Goal: Use online tool/utility: Use online tool/utility

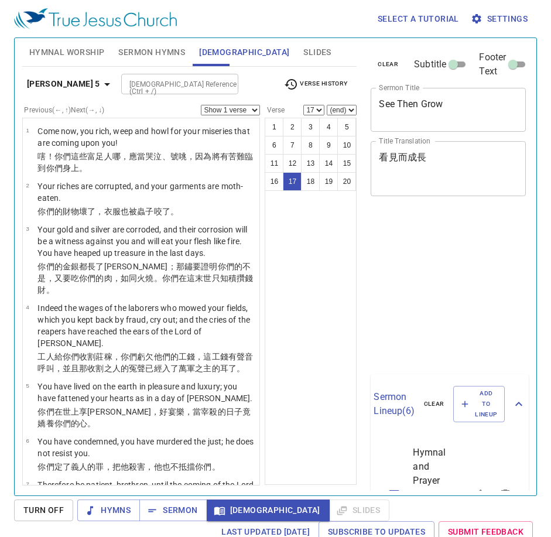
select select "17"
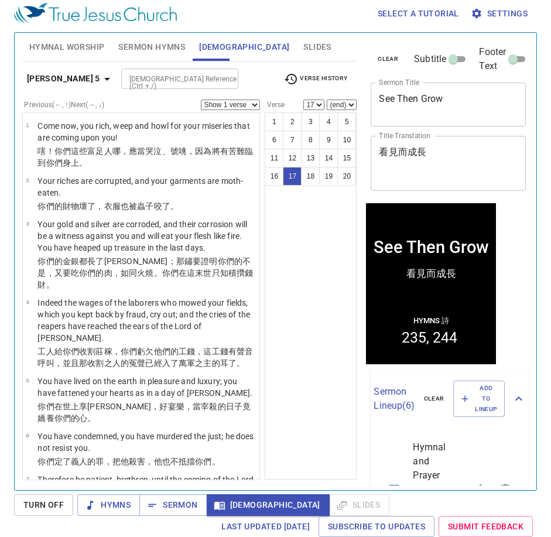
scroll to position [888, 0]
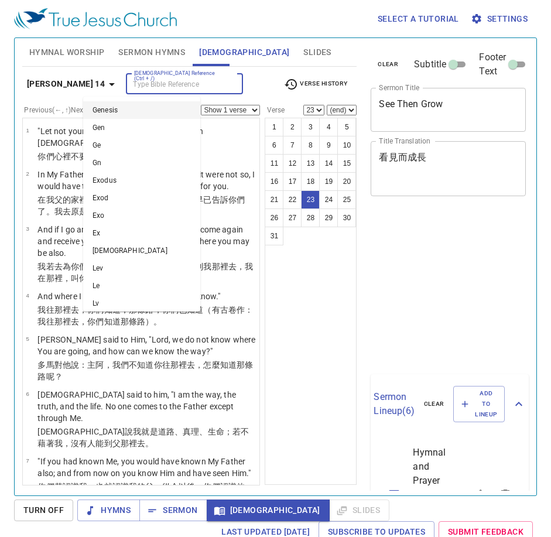
select select "23"
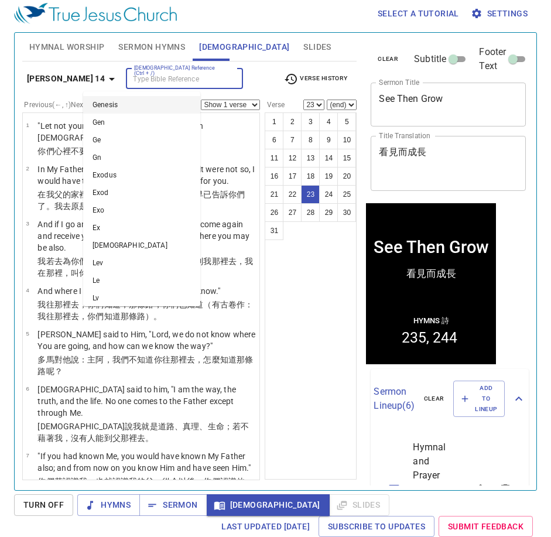
click at [129, 78] on input "[DEMOGRAPHIC_DATA] Reference (Ctrl + /)" at bounding box center [174, 78] width 91 height 13
click at [129, 78] on input "1 kings" at bounding box center [174, 78] width 91 height 13
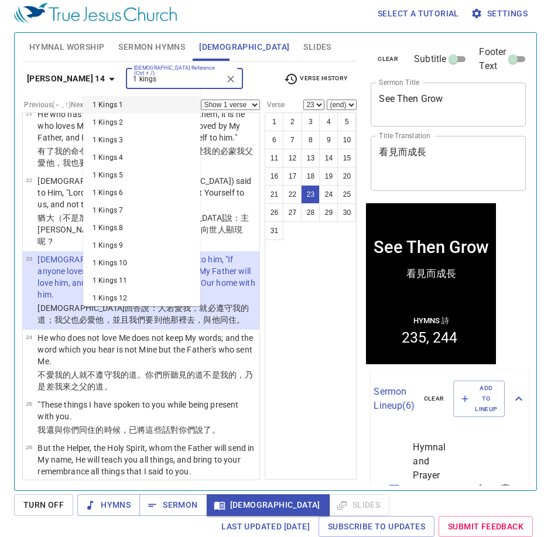
type input "1 kings1"
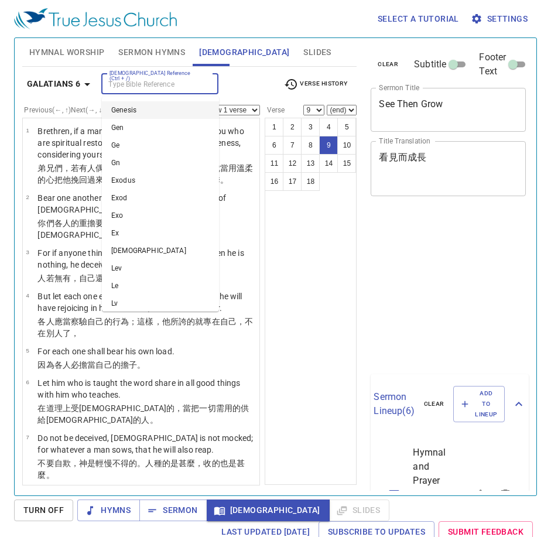
select select "9"
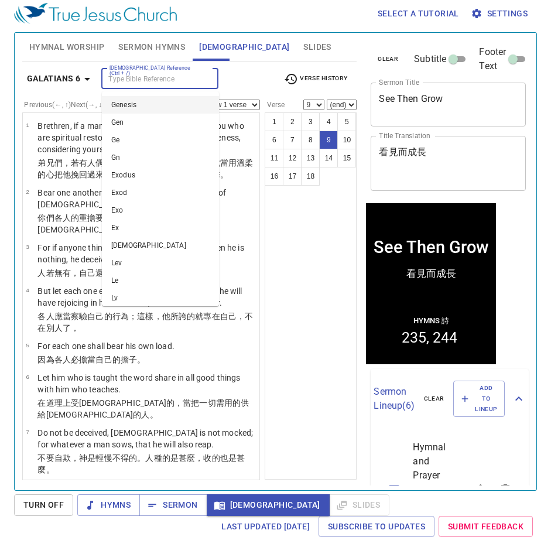
scroll to position [260, 0]
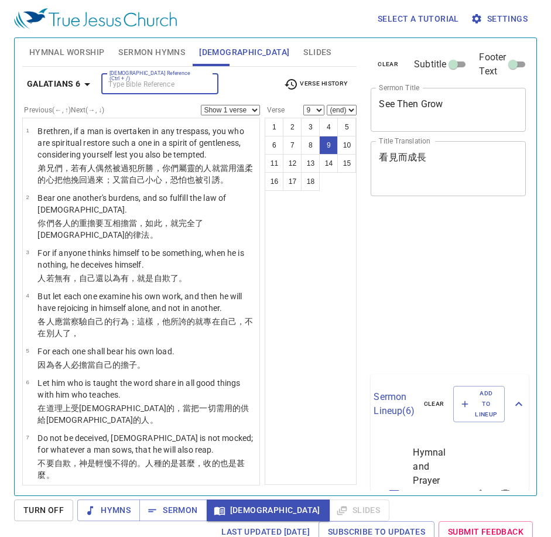
select select "9"
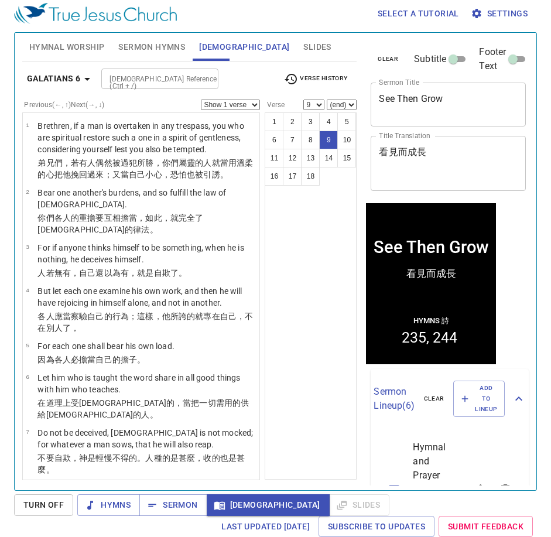
scroll to position [260, 0]
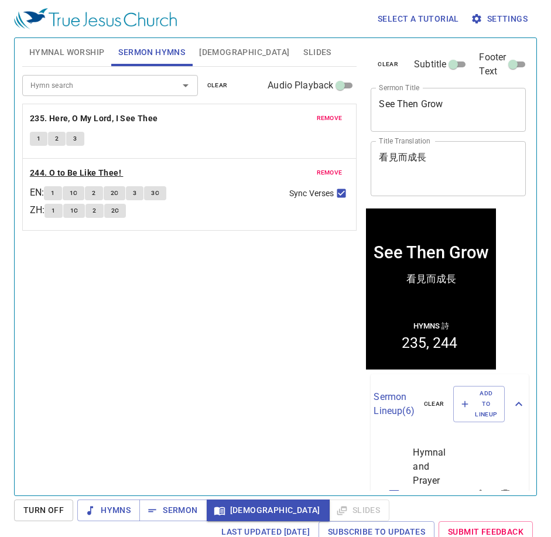
click at [142, 343] on div "Hymn search Hymn search clear Audio Playback remove 235. Here, O My Lord, I See…" at bounding box center [189, 276] width 335 height 419
click at [61, 196] on button "1" at bounding box center [53, 193] width 18 height 14
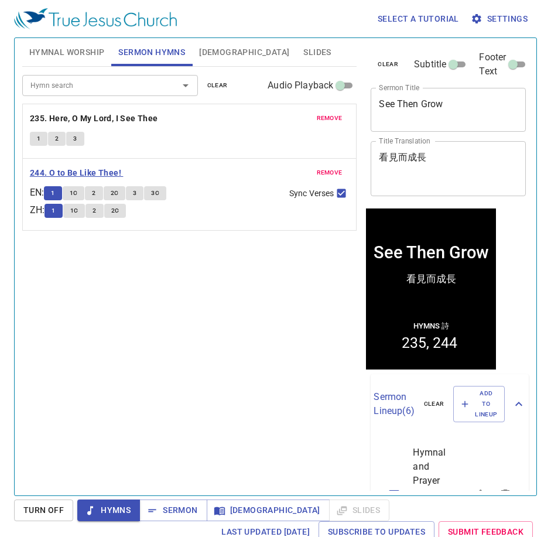
click at [75, 170] on b "244. O to Be Like Thee!" at bounding box center [75, 173] width 91 height 15
